Goal: Check status: Check status

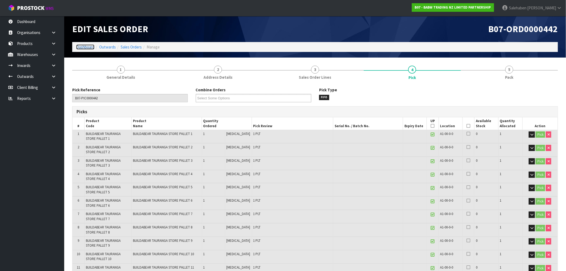
click at [84, 47] on link "Dashboard" at bounding box center [85, 46] width 18 height 5
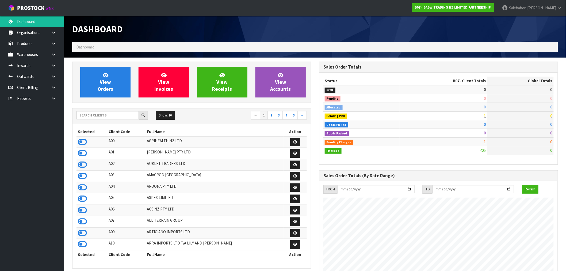
scroll to position [405, 247]
click at [103, 114] on input "text" at bounding box center [108, 115] width 62 height 8
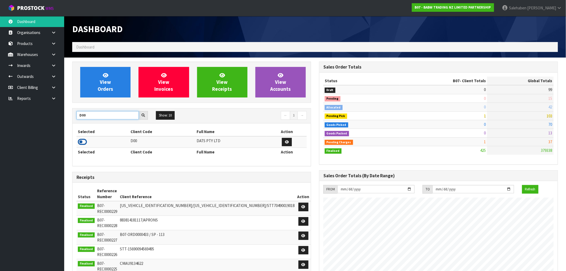
type input "D00"
click at [83, 143] on icon at bounding box center [82, 142] width 9 height 8
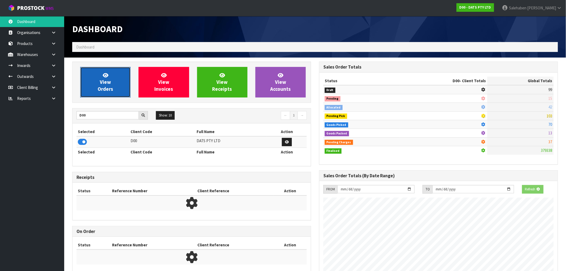
click at [112, 79] on link "View Orders" at bounding box center [105, 82] width 50 height 31
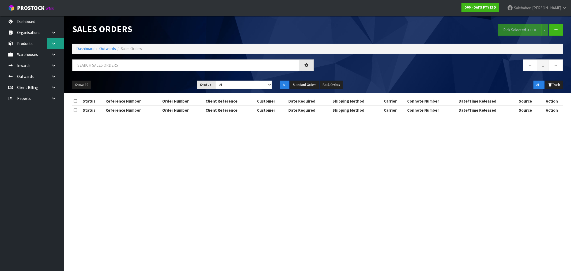
click at [53, 43] on icon at bounding box center [53, 43] width 5 height 4
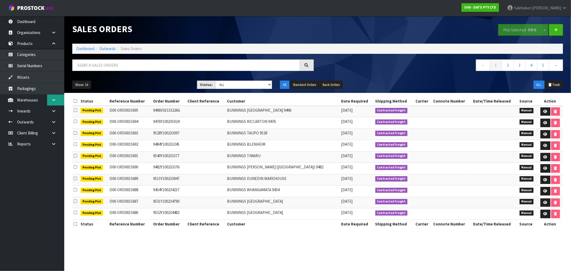
click at [50, 98] on link at bounding box center [55, 99] width 17 height 11
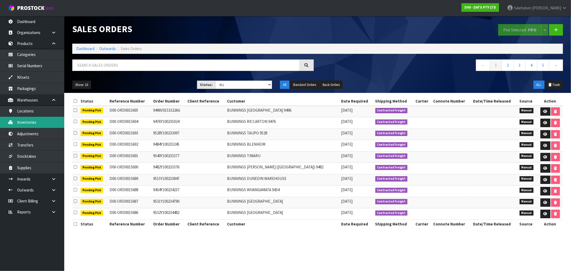
click at [25, 124] on link "Inventories" at bounding box center [32, 122] width 64 height 11
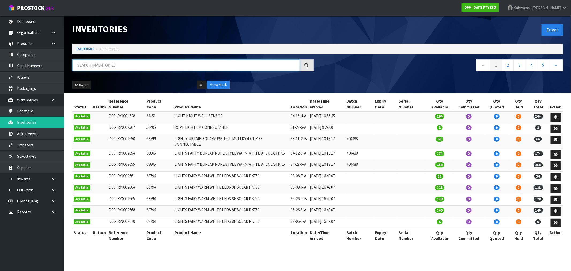
click at [115, 66] on input "text" at bounding box center [185, 65] width 227 height 12
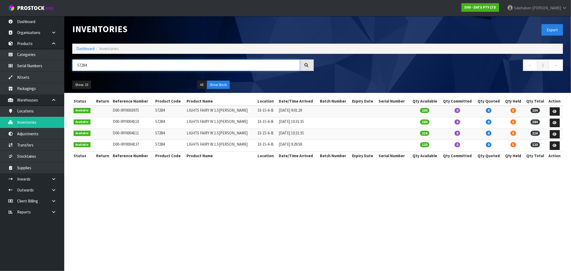
type input "57284"
click at [87, 49] on link "Dashboard" at bounding box center [85, 48] width 18 height 5
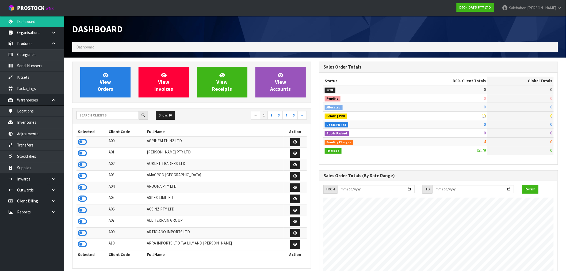
scroll to position [405, 247]
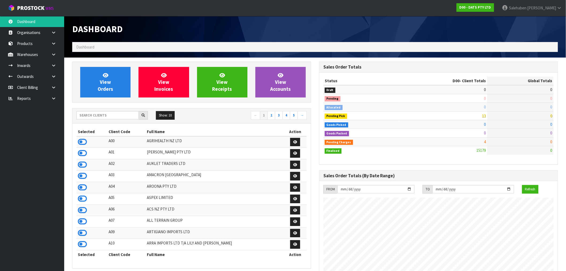
scroll to position [405, 247]
click at [115, 115] on input "text" at bounding box center [108, 115] width 62 height 8
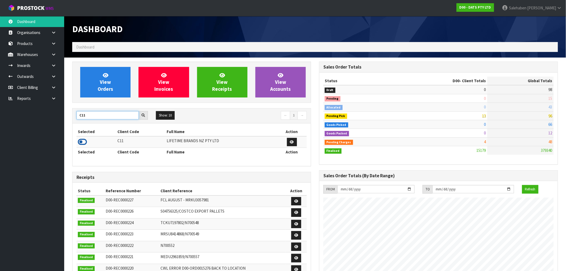
type input "C11"
click at [82, 141] on icon at bounding box center [82, 142] width 9 height 8
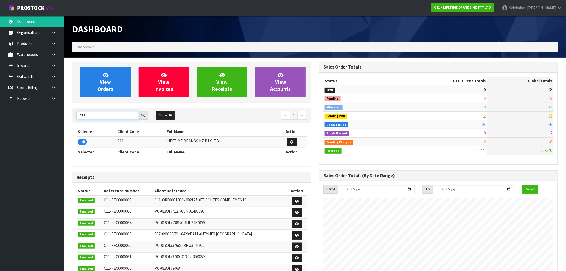
drag, startPoint x: 90, startPoint y: 115, endPoint x: 79, endPoint y: 119, distance: 11.4
click at [79, 118] on input "C11" at bounding box center [108, 115] width 62 height 8
click at [81, 143] on icon at bounding box center [82, 142] width 9 height 8
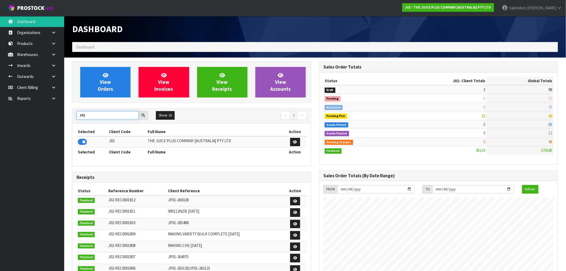
drag, startPoint x: 87, startPoint y: 116, endPoint x: 70, endPoint y: 120, distance: 17.5
click at [70, 120] on div "View Orders View Invoices View Receipts View Accounts J02 Show: 10 5 10 25 50 ←…" at bounding box center [191, 217] width 247 height 311
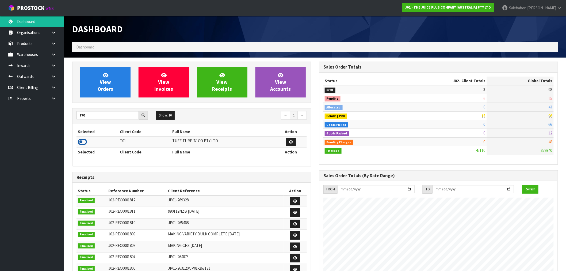
click at [82, 142] on icon at bounding box center [82, 142] width 9 height 8
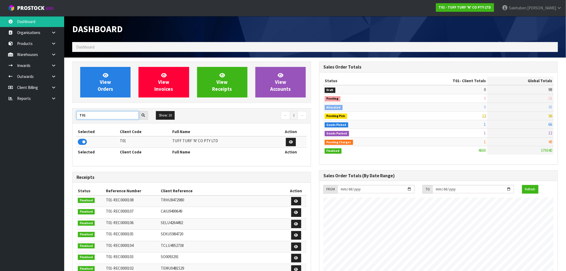
drag, startPoint x: 89, startPoint y: 114, endPoint x: 70, endPoint y: 118, distance: 19.2
click at [70, 118] on div "View Orders View Invoices View Receipts View Accounts T01 Show: 10 5 10 25 50 ←…" at bounding box center [191, 217] width 247 height 311
click at [83, 139] on icon at bounding box center [82, 142] width 9 height 8
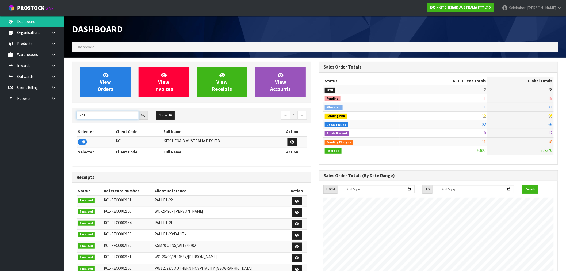
drag, startPoint x: 85, startPoint y: 115, endPoint x: 71, endPoint y: 116, distance: 14.6
click at [71, 116] on div "View Orders View Invoices View Receipts View Accounts K01 Show: 10 5 10 25 50 ←…" at bounding box center [191, 218] width 247 height 313
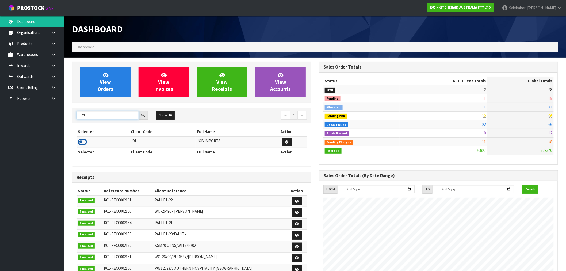
type input "J01"
click at [81, 143] on icon at bounding box center [82, 142] width 9 height 8
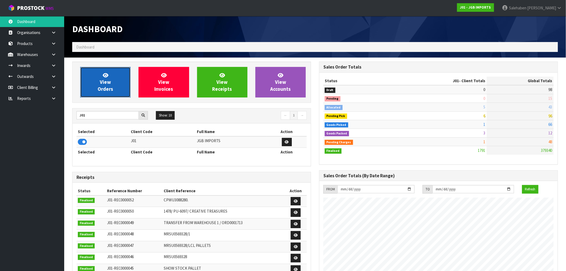
click at [106, 77] on icon at bounding box center [106, 75] width 6 height 5
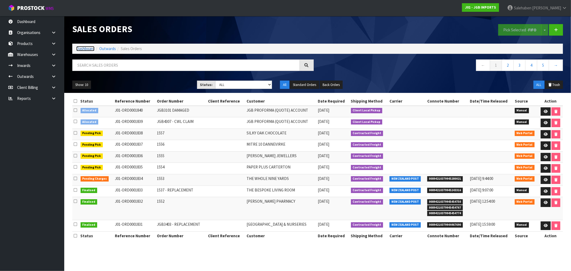
click at [80, 50] on link "Dashboard" at bounding box center [85, 48] width 18 height 5
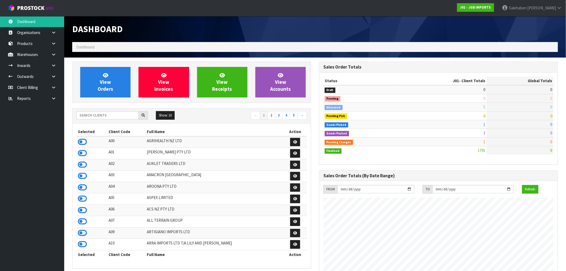
scroll to position [405, 247]
